Goal: Register for event/course

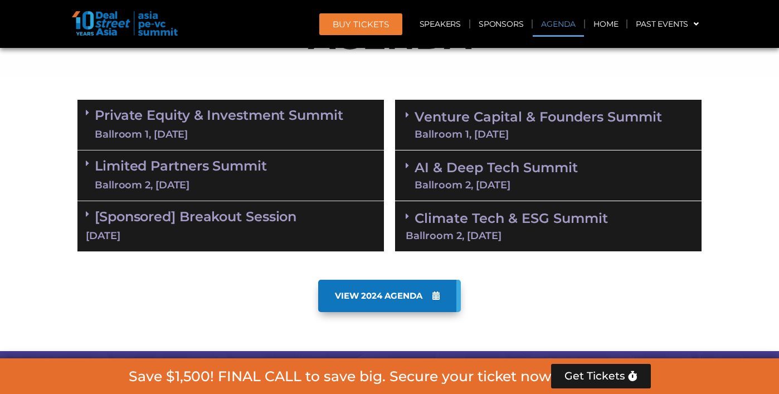
scroll to position [638, 0]
click at [316, 158] on div "Limited Partners Summit Ballroom 2, 10 Sept" at bounding box center [230, 175] width 306 height 51
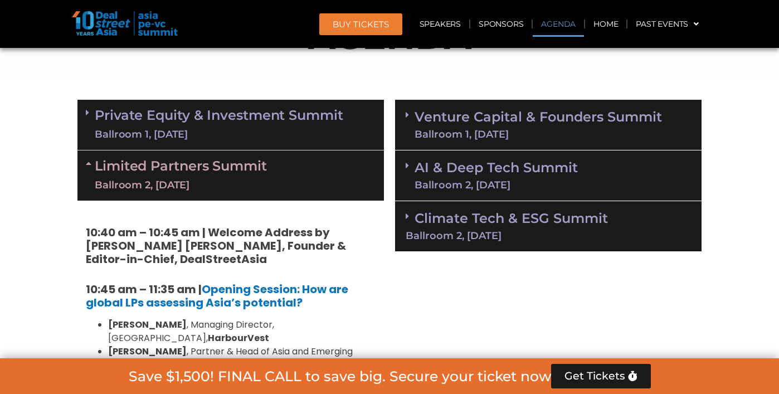
click at [272, 119] on link "Private Equity & Investment Summit Ballroom 1, 10 Sept" at bounding box center [219, 124] width 248 height 33
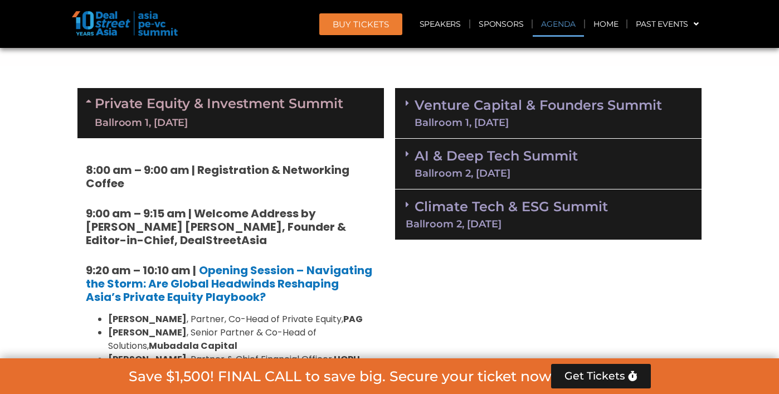
scroll to position [652, 0]
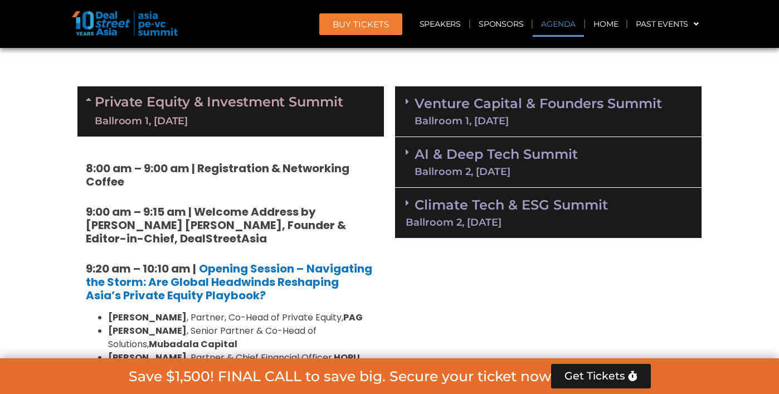
click at [449, 121] on div "Ballroom 1, [DATE]" at bounding box center [537, 121] width 247 height 10
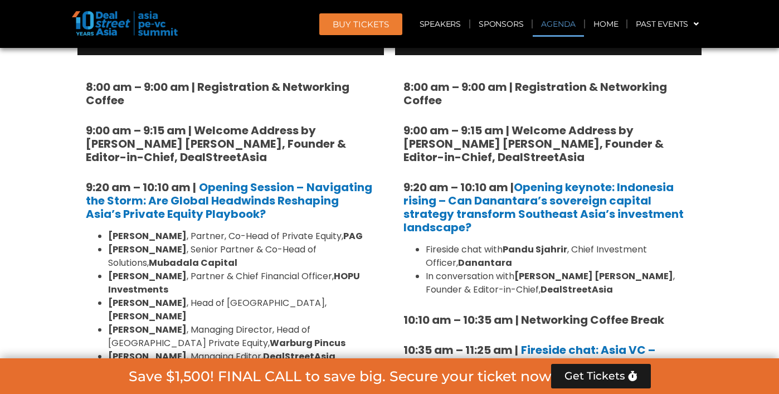
scroll to position [740, 0]
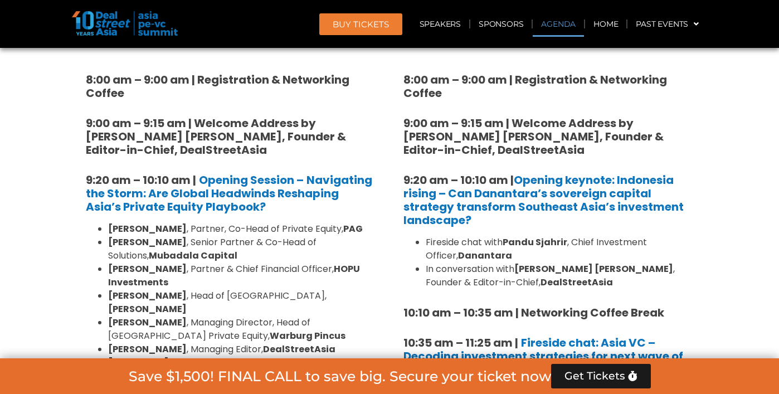
click at [688, 2] on header "BUY Tickets Speakers Sponsors Agenda Home Past Events JKT 2025 SG 2024 JKT 2024…" at bounding box center [389, 24] width 779 height 48
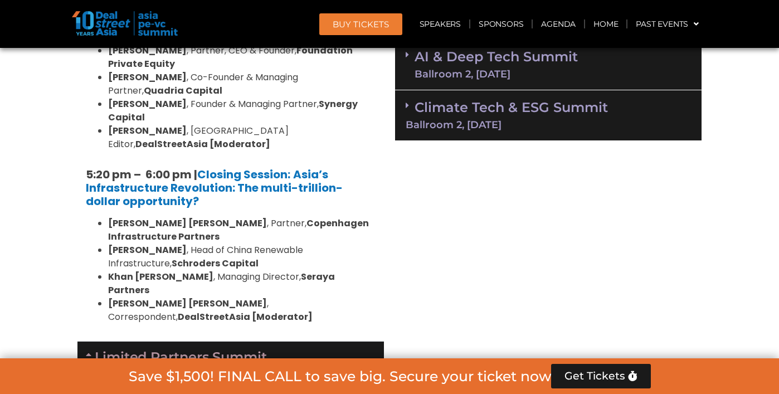
scroll to position [2218, 0]
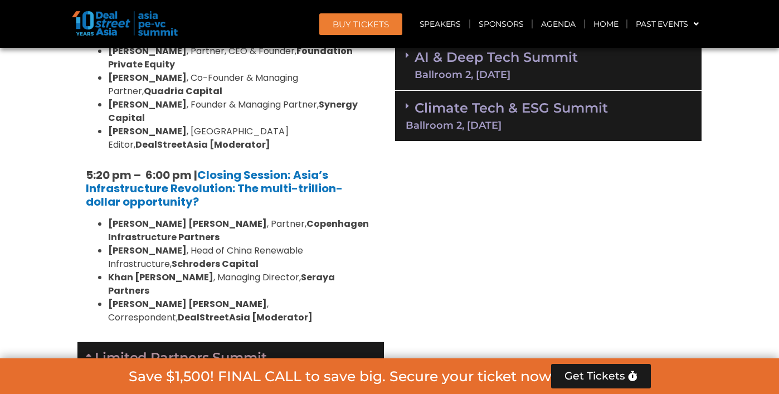
click at [193, 350] on link "Limited Partners Summit Ballroom 2, 10 Sept" at bounding box center [181, 366] width 172 height 33
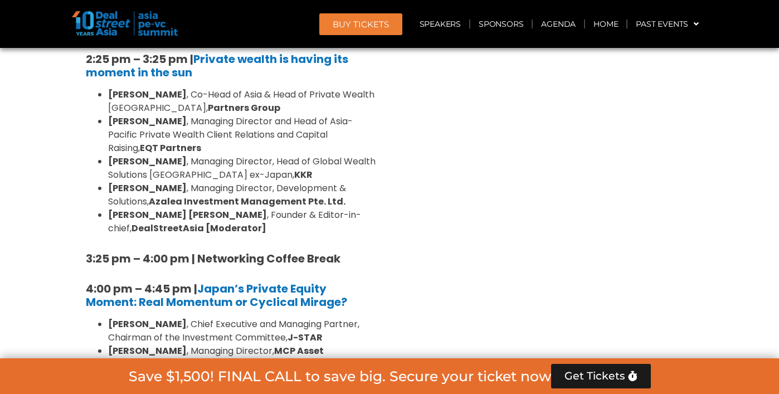
scroll to position [3384, 0]
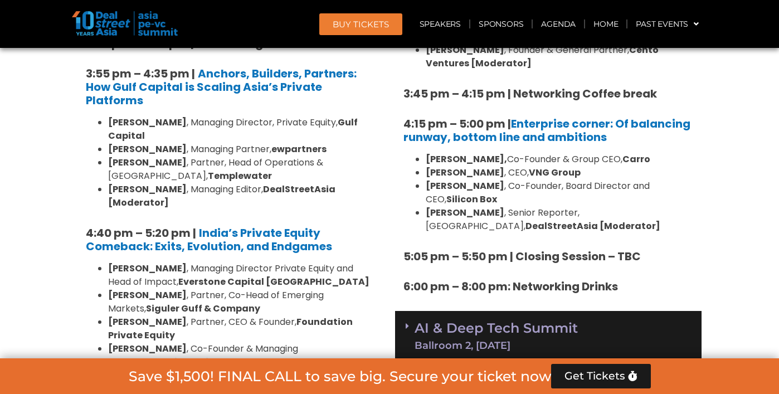
scroll to position [1947, 0]
click at [511, 321] on link "AI & Deep Tech Summit Ballroom 2, 11 Sept" at bounding box center [495, 335] width 163 height 29
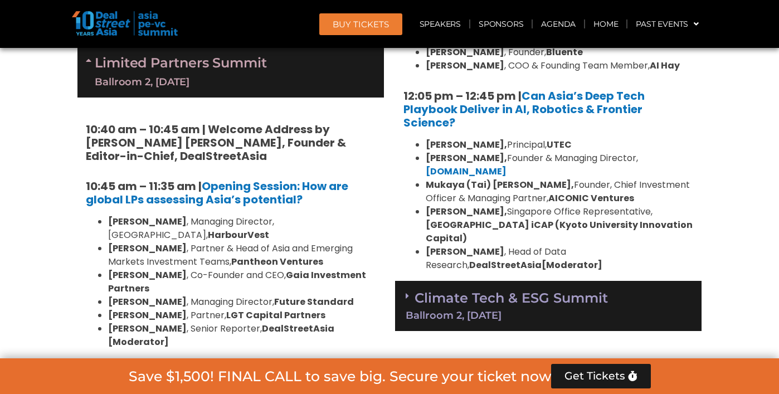
scroll to position [2514, 0]
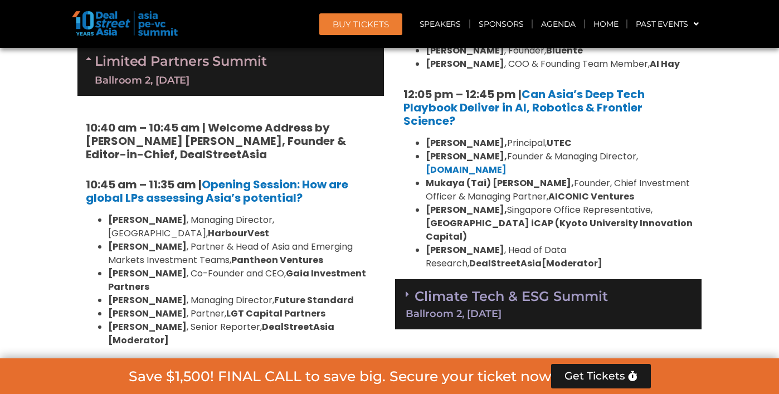
click at [481, 288] on link "Climate Tech & ESG Summit Ballroom 2, [DATE]" at bounding box center [547, 303] width 285 height 31
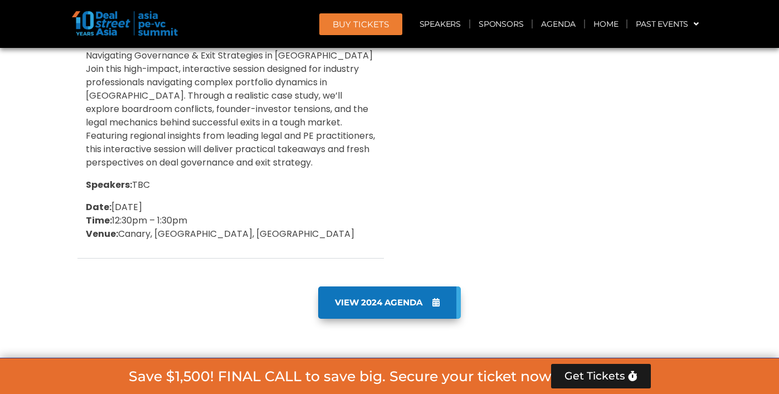
scroll to position [3898, 0]
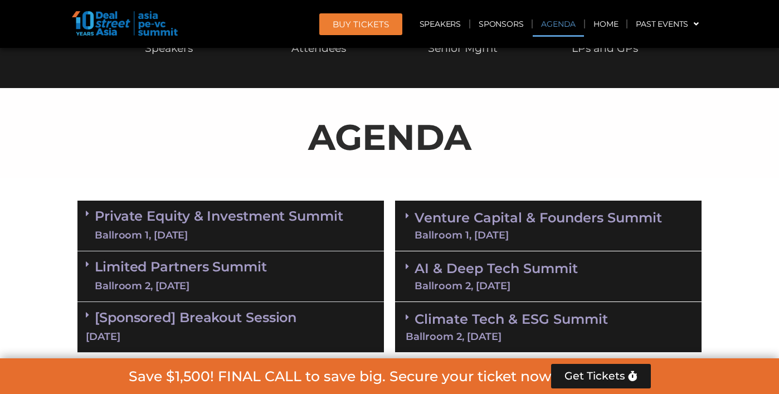
scroll to position [564, 0]
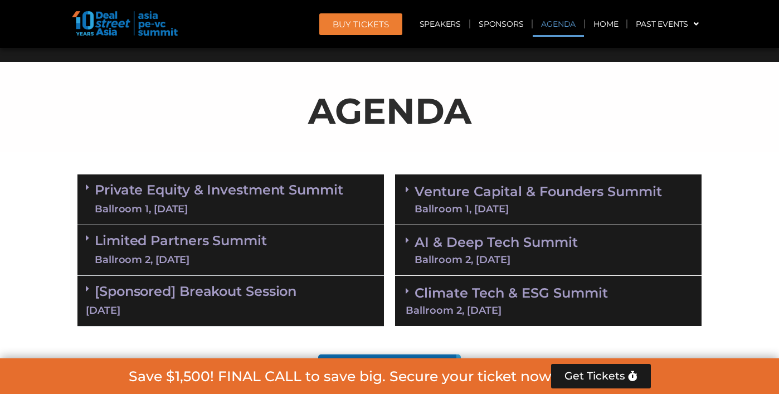
click at [449, 291] on link "Climate Tech & ESG Summit Ballroom 2, [DATE]" at bounding box center [547, 300] width 285 height 31
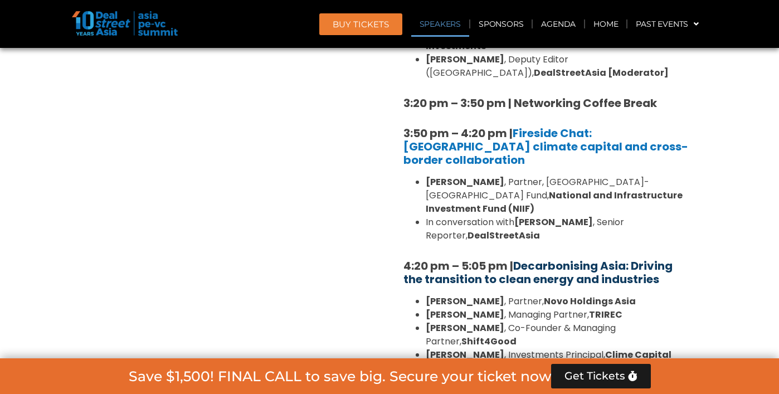
scroll to position [1255, 0]
